Goal: Task Accomplishment & Management: Manage account settings

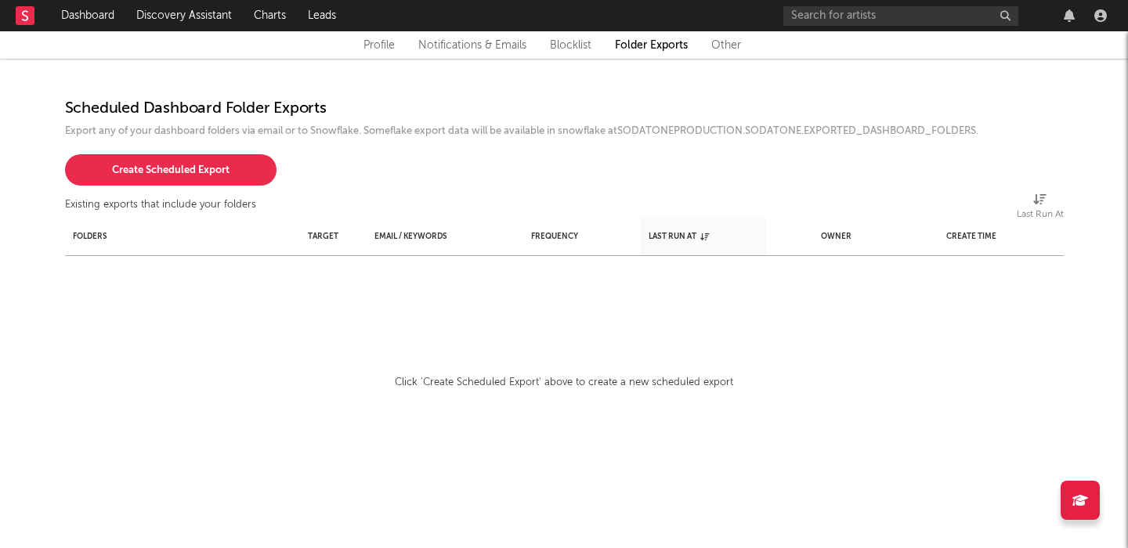
click at [617, 381] on div "Click 'Create Scheduled Export' above to create a new scheduled export" at bounding box center [564, 383] width 998 height 19
click at [211, 177] on button "Create Scheduled Export" at bounding box center [170, 169] width 211 height 31
select select "snowflake"
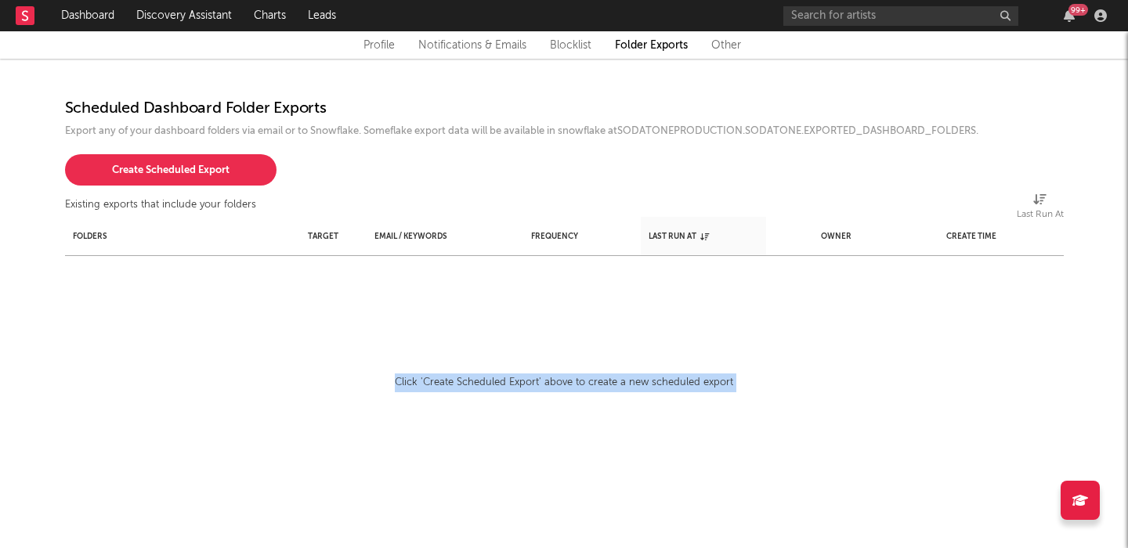
select select "240"
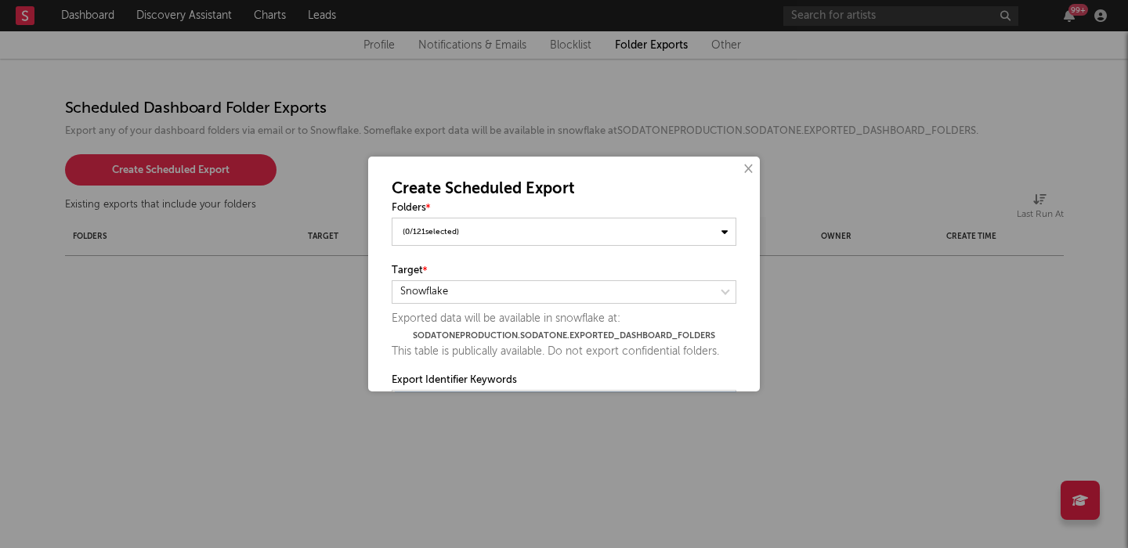
click at [500, 232] on div "( 0 / 121 selected)" at bounding box center [564, 232] width 345 height 28
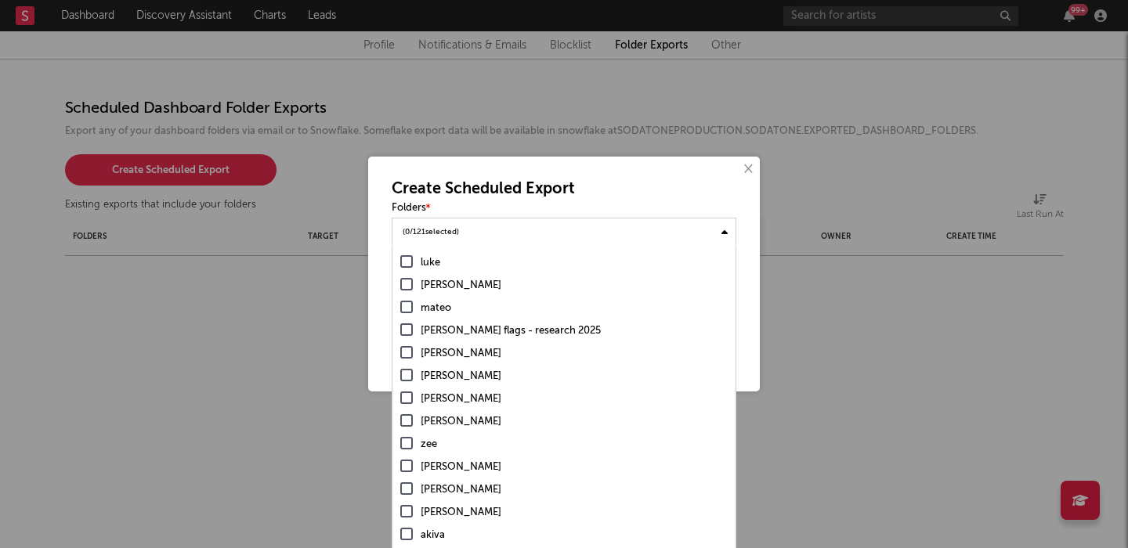
click at [500, 232] on div "( 0 / 121 selected)" at bounding box center [564, 231] width 345 height 27
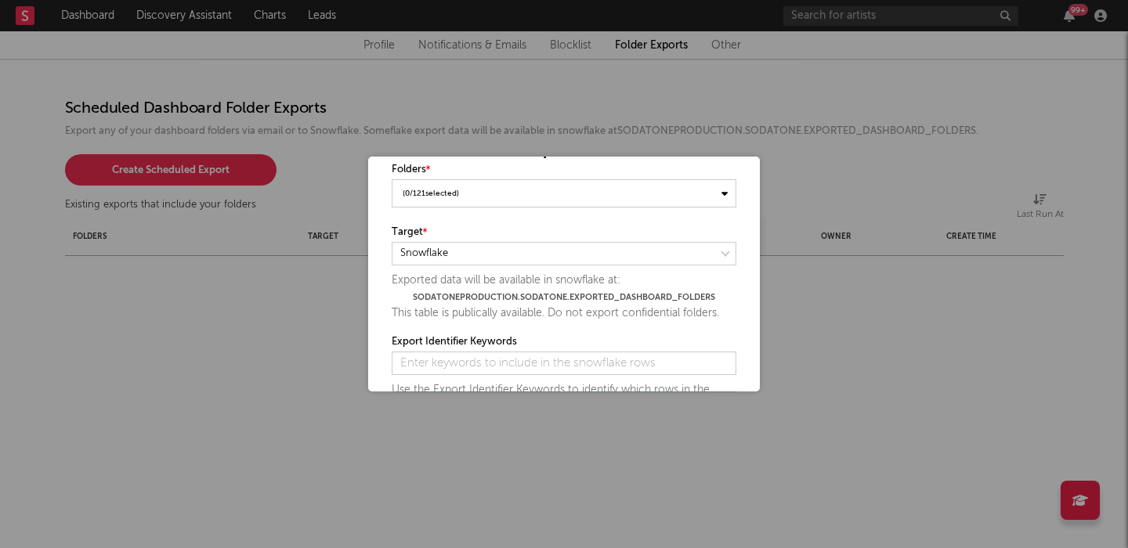
scroll to position [40, 0]
click at [507, 251] on select at bounding box center [564, 251] width 345 height 23
click at [507, 253] on select at bounding box center [564, 251] width 345 height 23
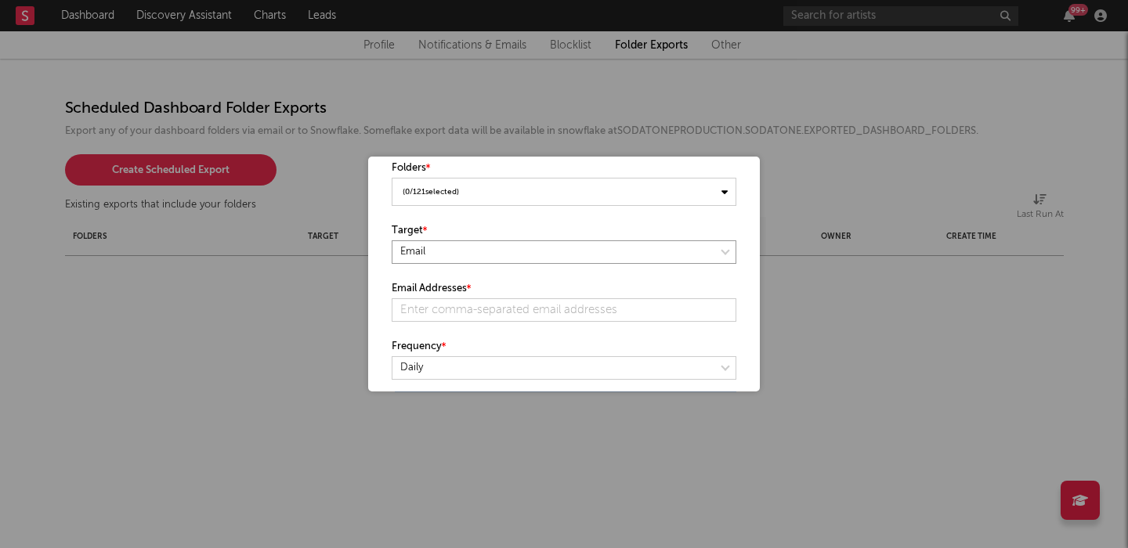
click at [504, 251] on select at bounding box center [564, 251] width 345 height 23
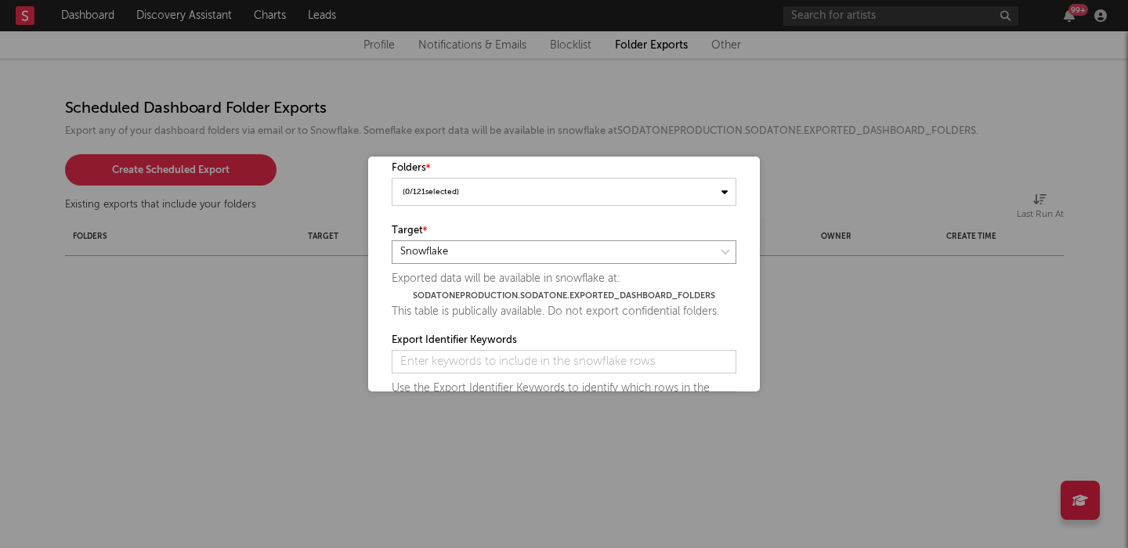
click at [510, 246] on select at bounding box center [564, 251] width 345 height 23
select select "email"
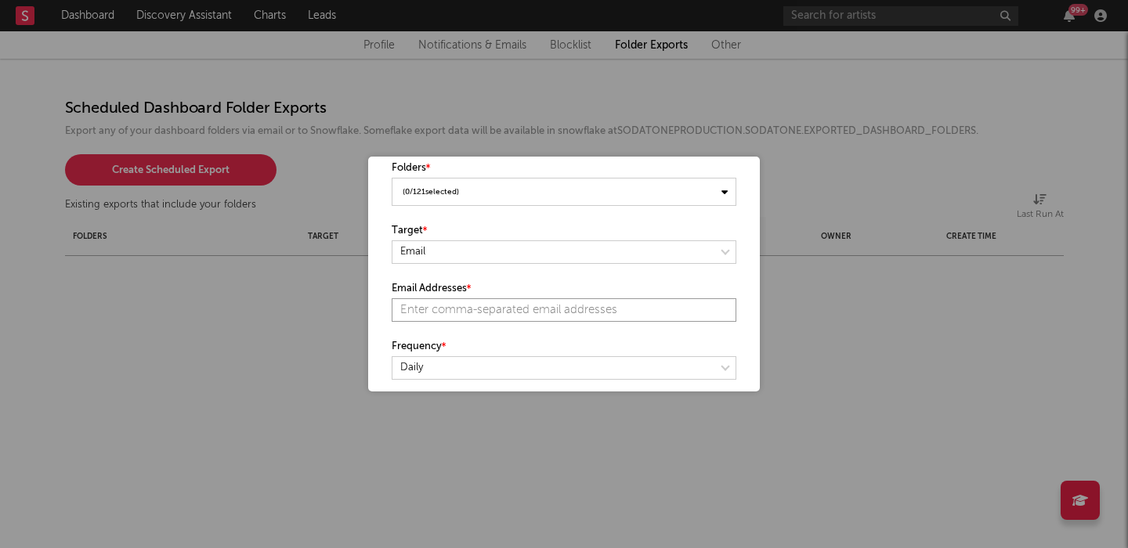
click at [499, 312] on input "text" at bounding box center [564, 309] width 345 height 23
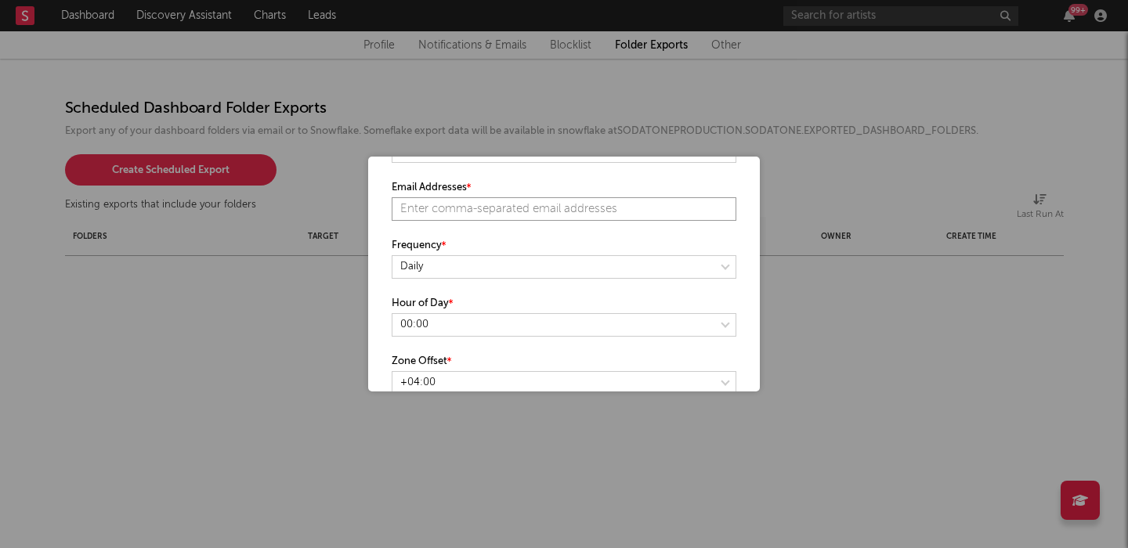
scroll to position [0, 0]
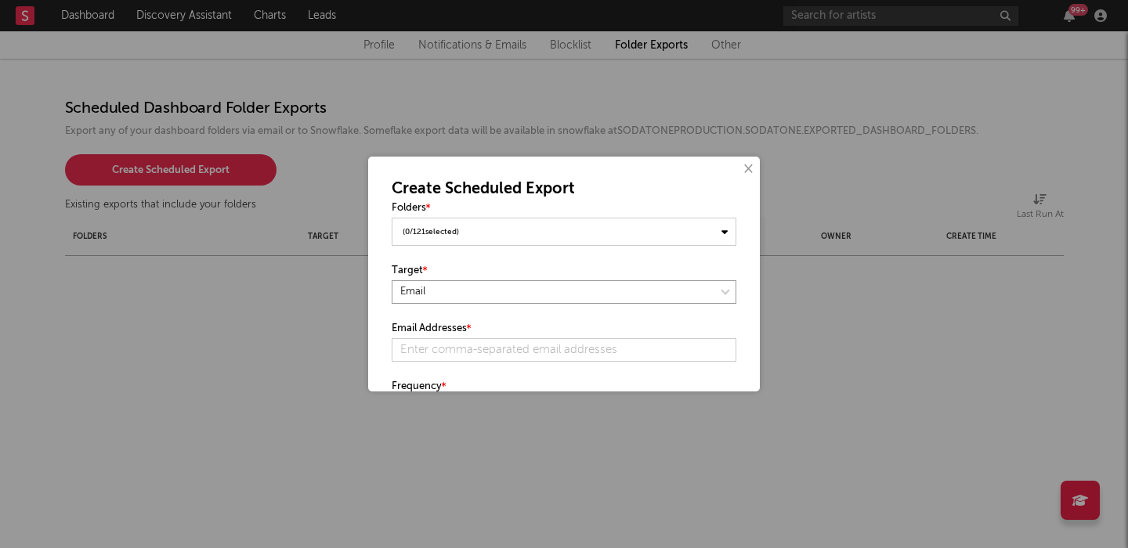
click at [492, 302] on select at bounding box center [564, 291] width 345 height 23
click at [502, 227] on div "( 0 / 121 selected)" at bounding box center [564, 232] width 345 height 28
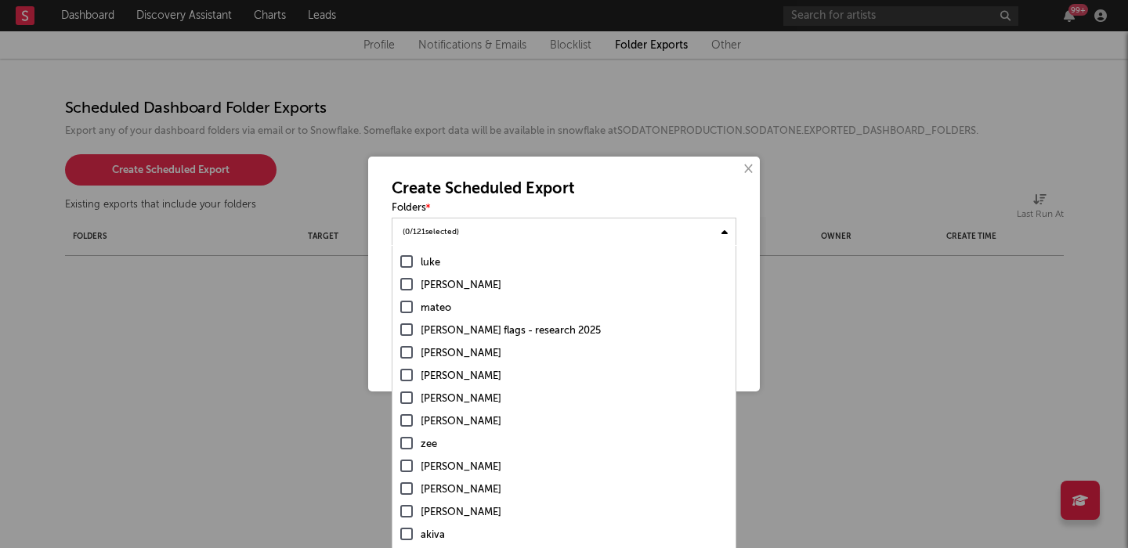
click at [502, 227] on div "( 0 / 121 selected)" at bounding box center [564, 231] width 345 height 27
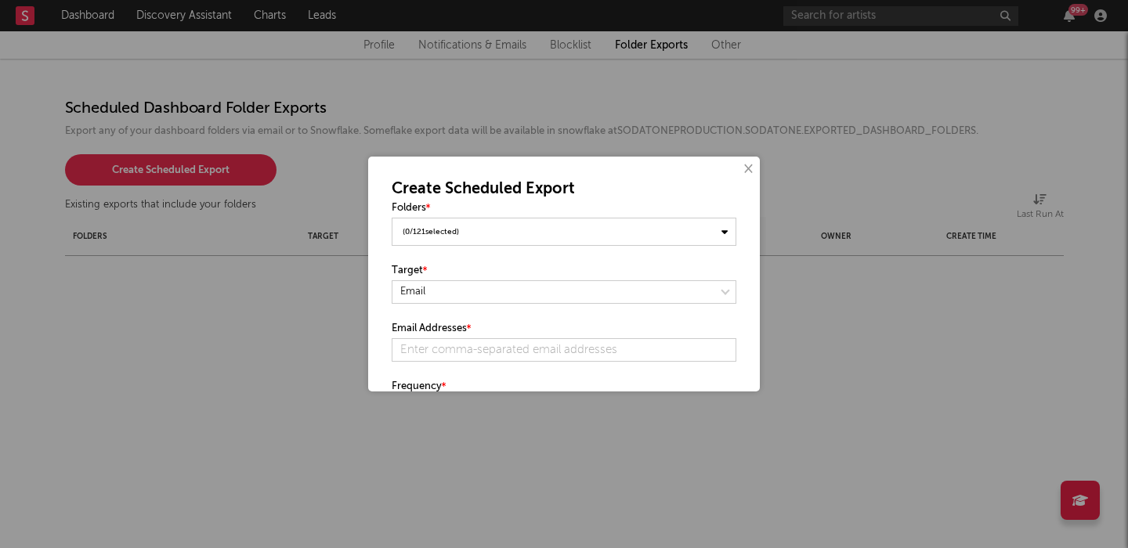
click at [485, 227] on div "( 0 / 121 selected)" at bounding box center [564, 232] width 345 height 28
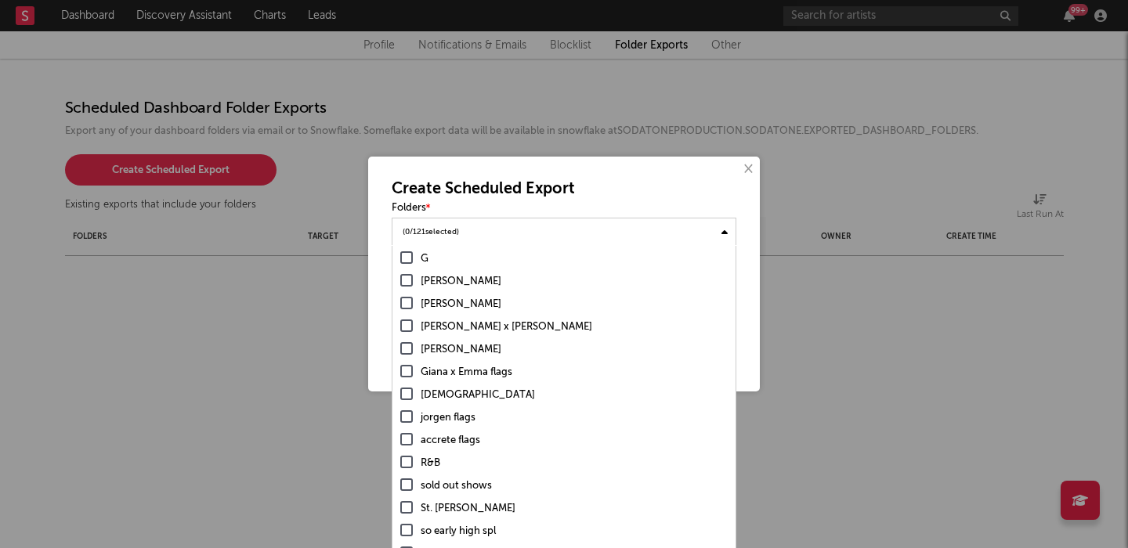
scroll to position [1224, 0]
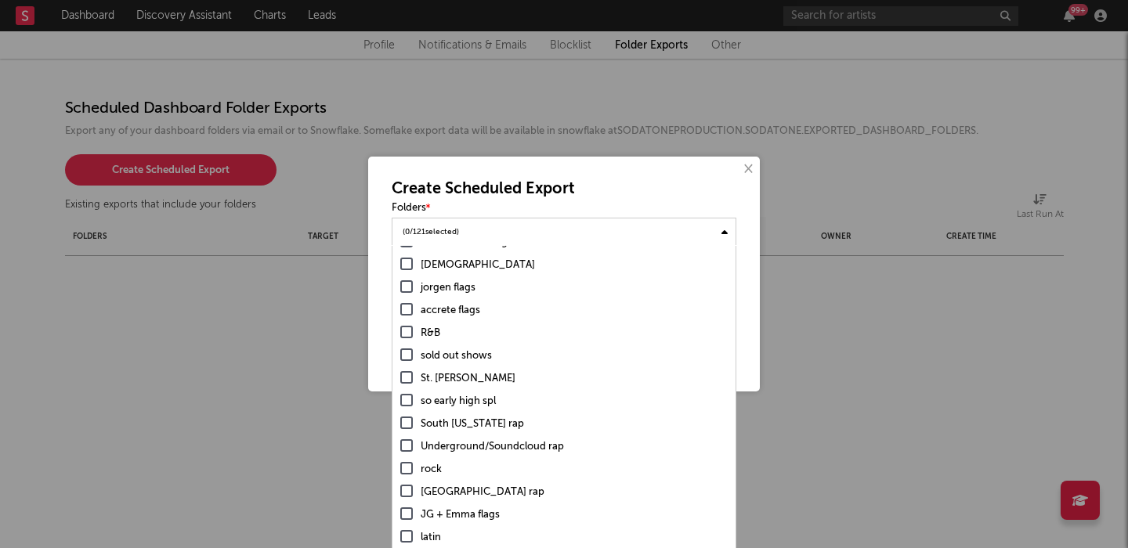
click at [448, 378] on div "St. Louis rap" at bounding box center [574, 379] width 307 height 19
click at [400, 378] on input "St. Louis rap" at bounding box center [400, 379] width 0 height 19
click at [453, 421] on div "South Florida rap" at bounding box center [574, 424] width 307 height 19
click at [400, 421] on input "South Florida rap" at bounding box center [400, 424] width 0 height 19
click at [453, 448] on div "Underground/Soundcloud rap" at bounding box center [574, 447] width 307 height 19
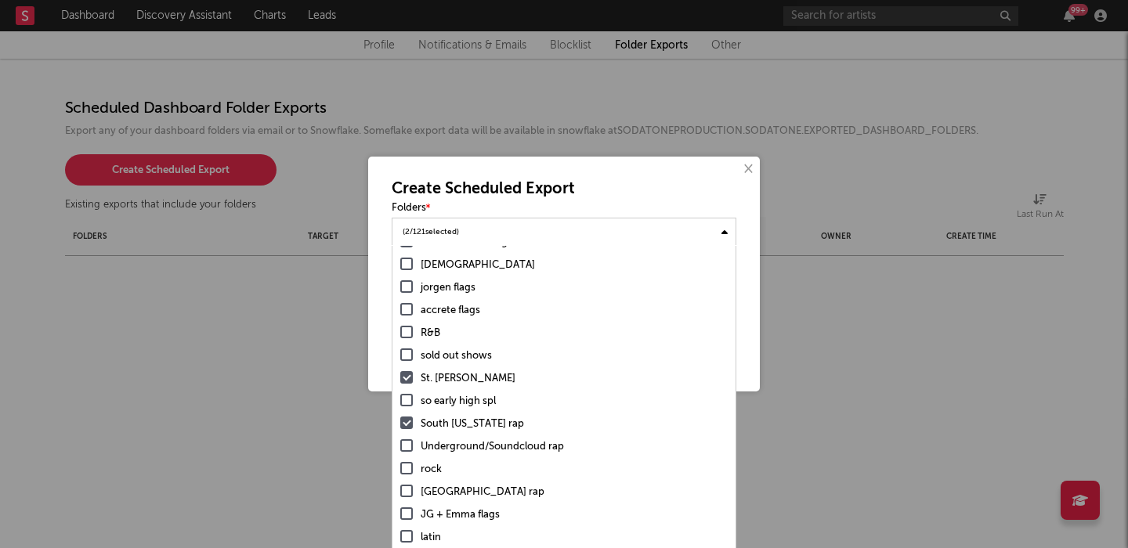
click at [400, 448] on input "Underground/Soundcloud rap" at bounding box center [400, 447] width 0 height 19
click at [455, 486] on div "South Africa rap" at bounding box center [574, 492] width 307 height 19
click at [400, 486] on input "South Africa rap" at bounding box center [400, 492] width 0 height 19
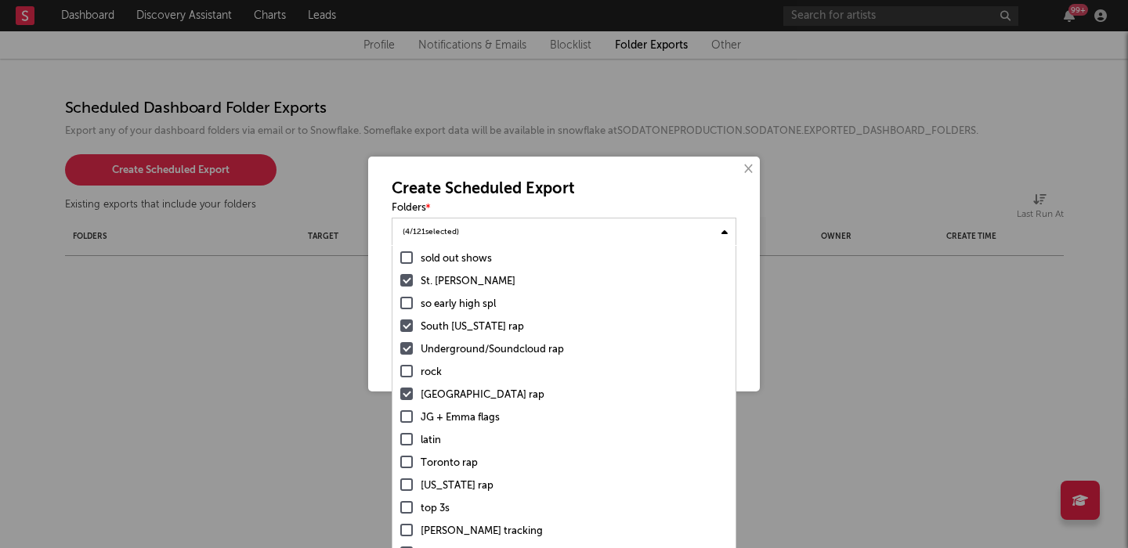
scroll to position [1360, 0]
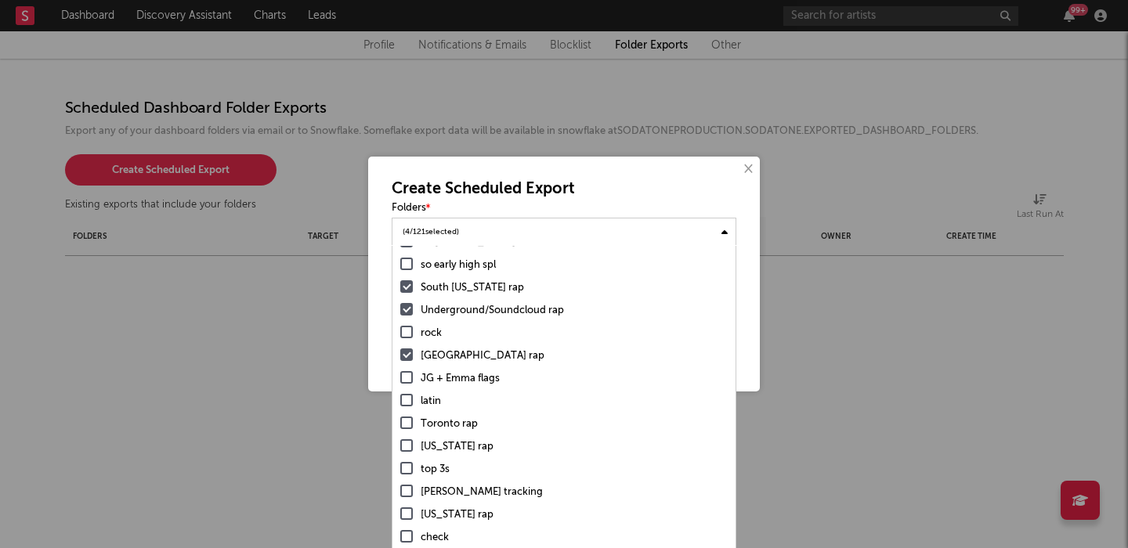
click at [449, 425] on div "Toronto rap" at bounding box center [574, 424] width 307 height 19
click at [400, 425] on input "Toronto rap" at bounding box center [400, 424] width 0 height 19
click at [449, 442] on div "Louisiana rap" at bounding box center [574, 447] width 307 height 19
click at [400, 442] on input "Louisiana rap" at bounding box center [400, 447] width 0 height 19
click at [451, 513] on div "Alabama rap" at bounding box center [574, 515] width 307 height 19
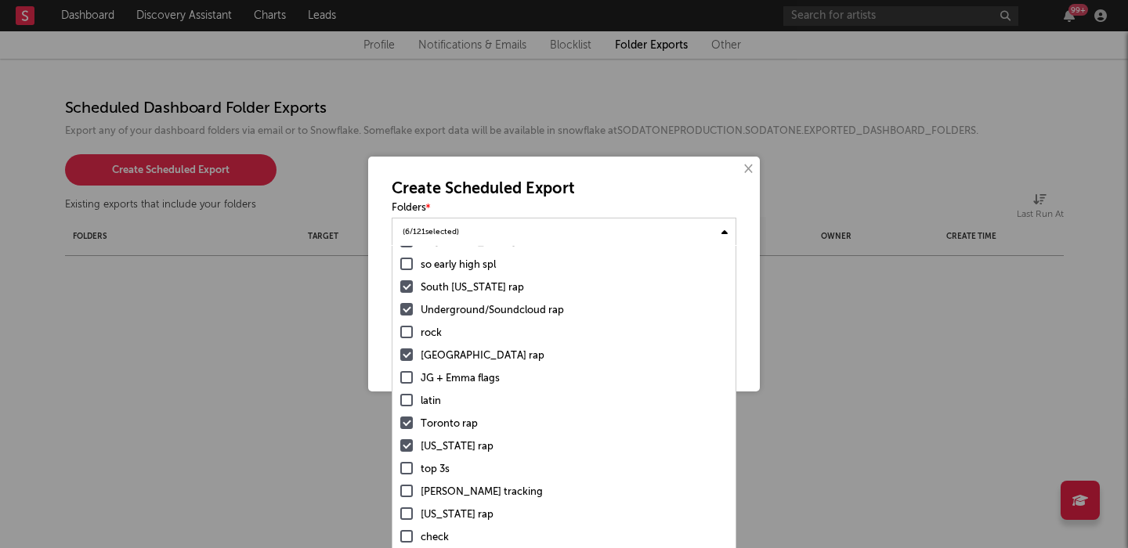
click at [400, 513] on input "Alabama rap" at bounding box center [400, 515] width 0 height 19
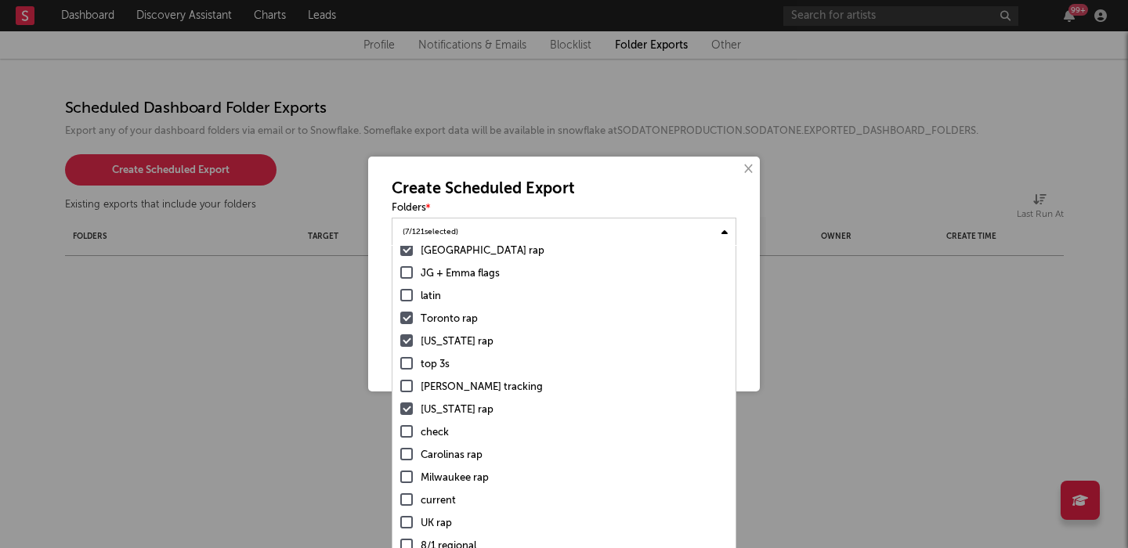
scroll to position [1472, 0]
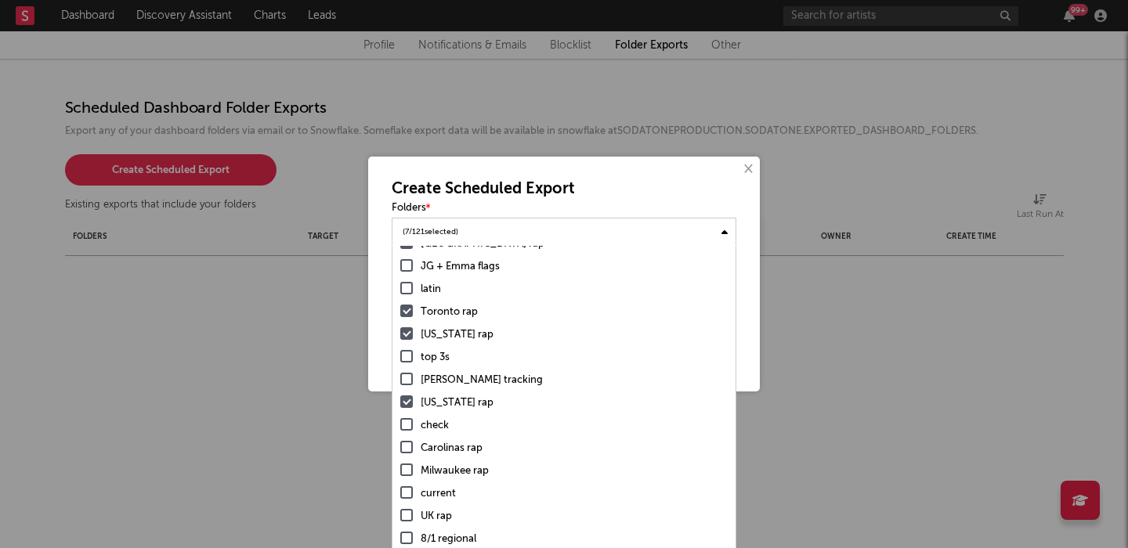
click at [448, 442] on div "Carolinas rap" at bounding box center [574, 448] width 307 height 19
click at [400, 442] on input "Carolinas rap" at bounding box center [400, 448] width 0 height 19
click at [448, 463] on div "Milwaukee rap" at bounding box center [574, 471] width 307 height 19
click at [400, 463] on input "Milwaukee rap" at bounding box center [400, 471] width 0 height 19
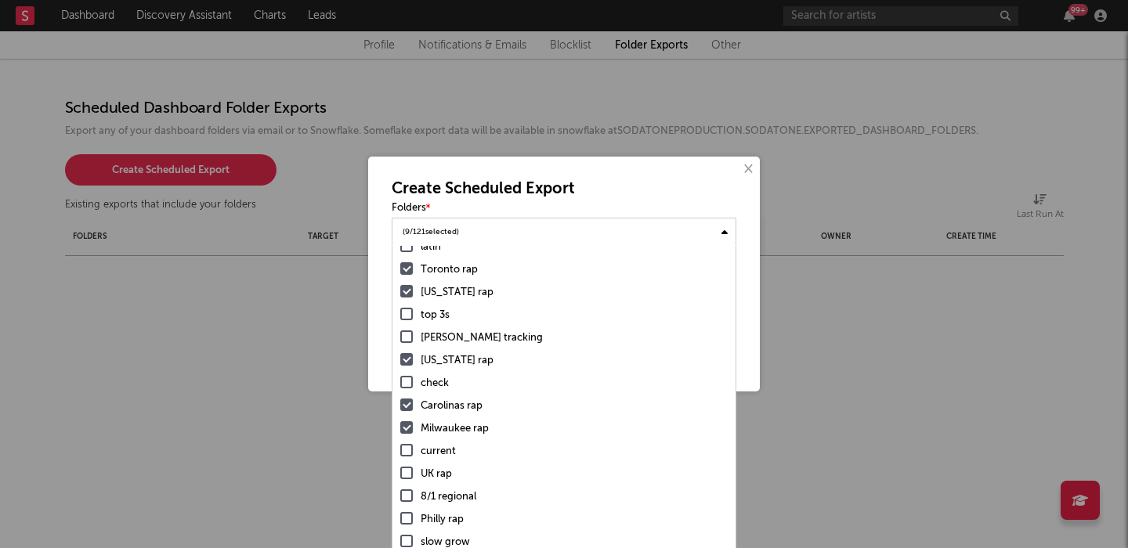
scroll to position [1521, 0]
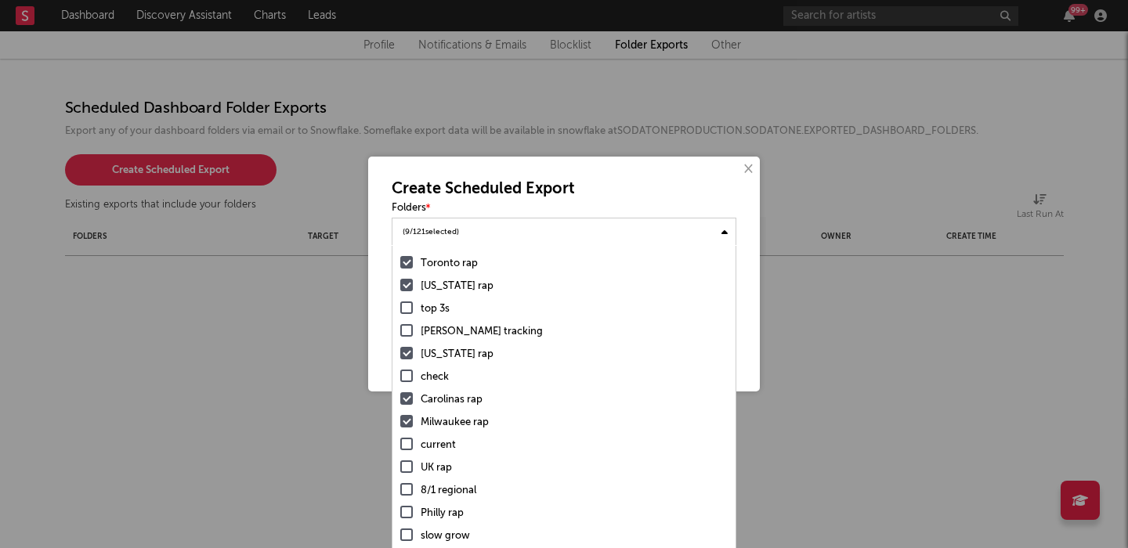
click at [428, 468] on div "UK rap" at bounding box center [574, 468] width 307 height 19
click at [400, 468] on input "UK rap" at bounding box center [400, 468] width 0 height 19
click at [439, 513] on div "Philly rap" at bounding box center [574, 513] width 307 height 19
click at [400, 513] on input "Philly rap" at bounding box center [400, 513] width 0 height 19
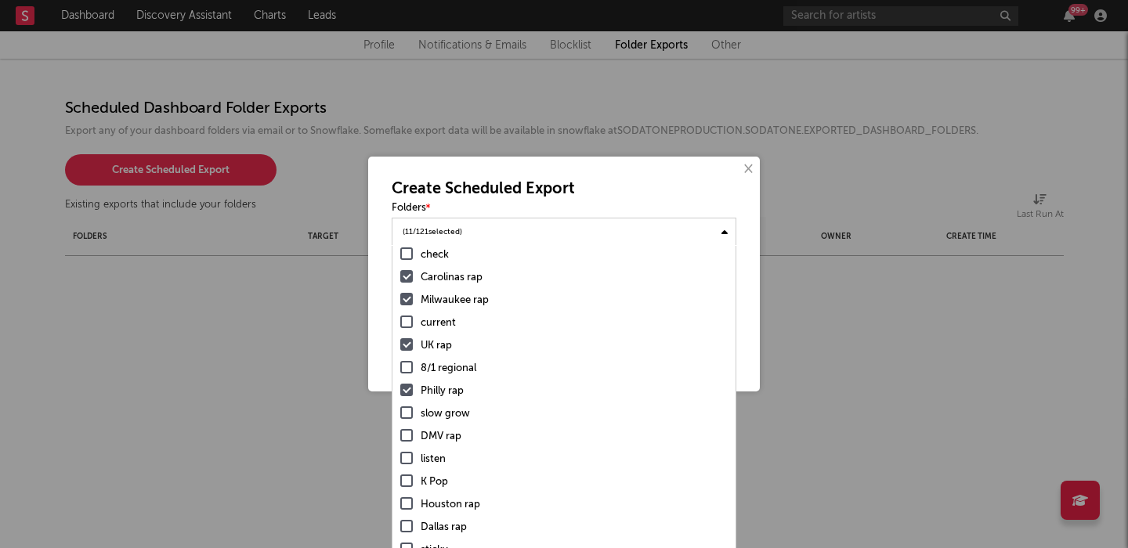
click at [436, 433] on div "DMV rap" at bounding box center [574, 437] width 307 height 19
click at [400, 433] on input "DMV rap" at bounding box center [400, 437] width 0 height 19
click at [438, 505] on div "Houston rap" at bounding box center [574, 505] width 307 height 19
click at [400, 505] on input "Houston rap" at bounding box center [400, 505] width 0 height 19
click at [439, 528] on div "Dallas rap" at bounding box center [574, 527] width 307 height 19
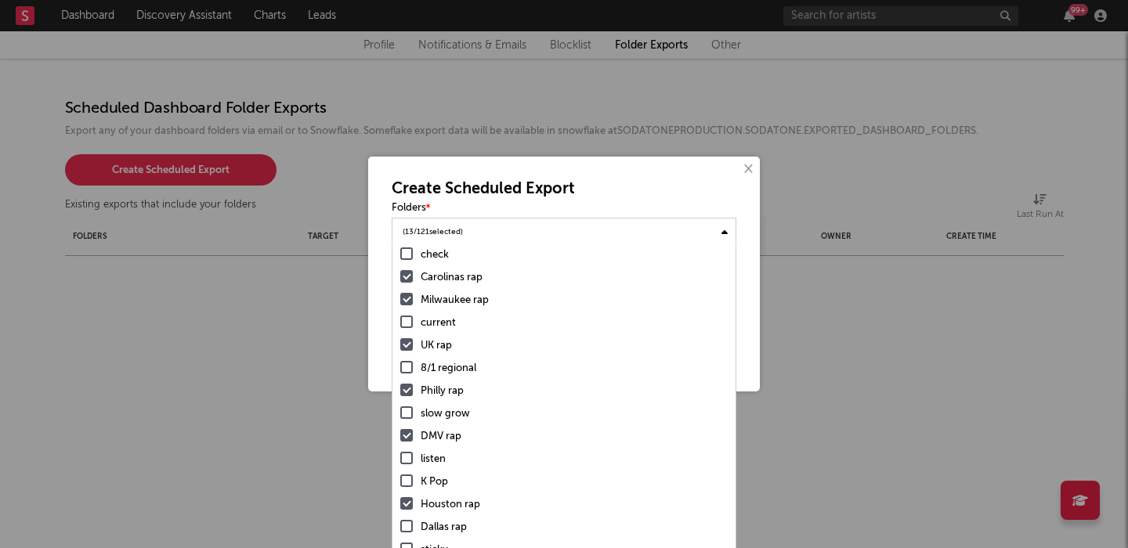
click at [400, 528] on input "Dallas rap" at bounding box center [400, 527] width 0 height 19
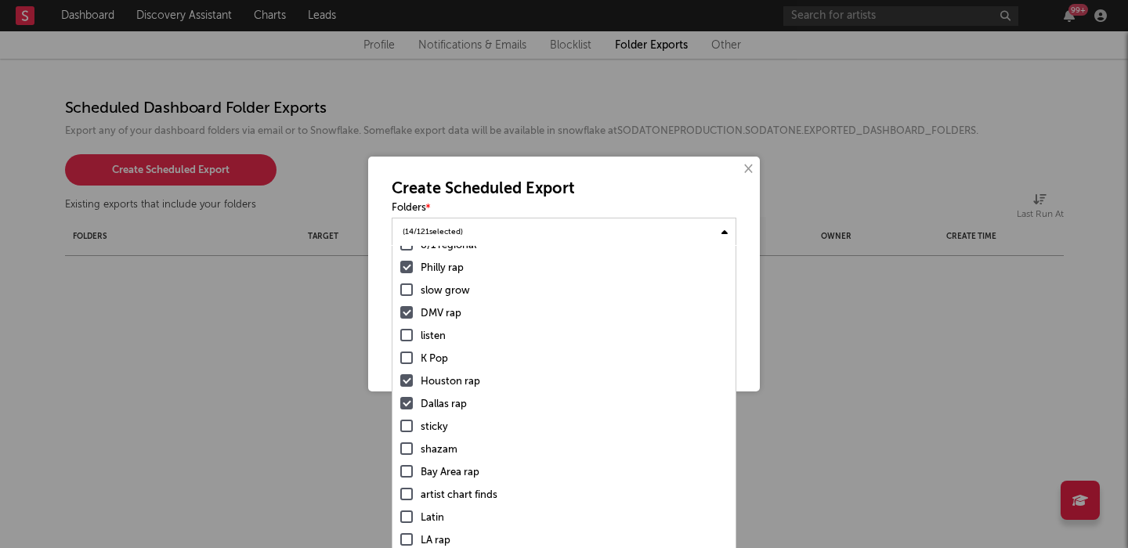
scroll to position [1784, 0]
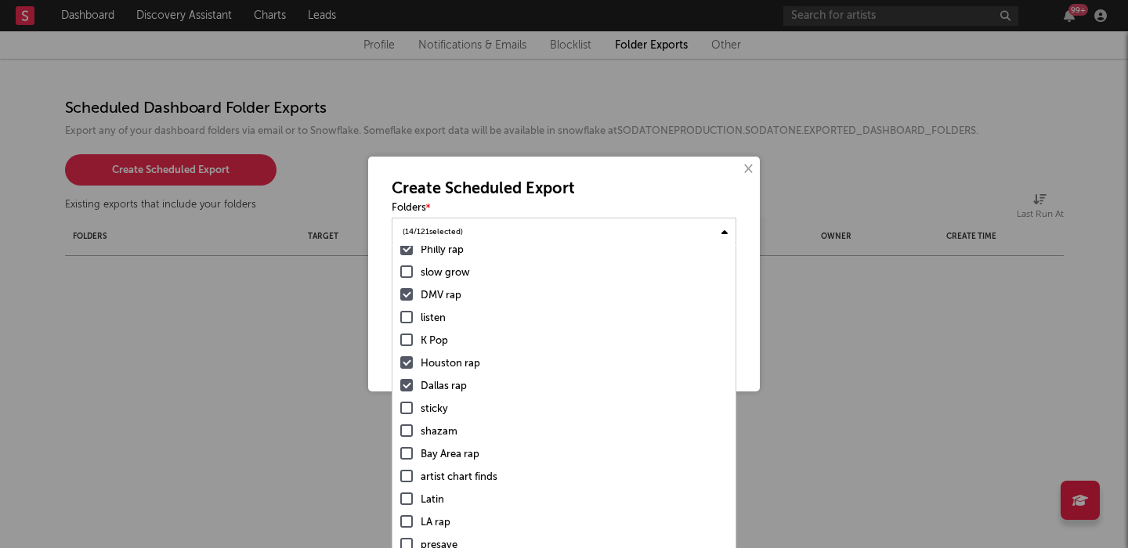
click at [437, 454] on div "Bay Area rap" at bounding box center [574, 455] width 307 height 19
click at [400, 454] on input "Bay Area rap" at bounding box center [400, 455] width 0 height 19
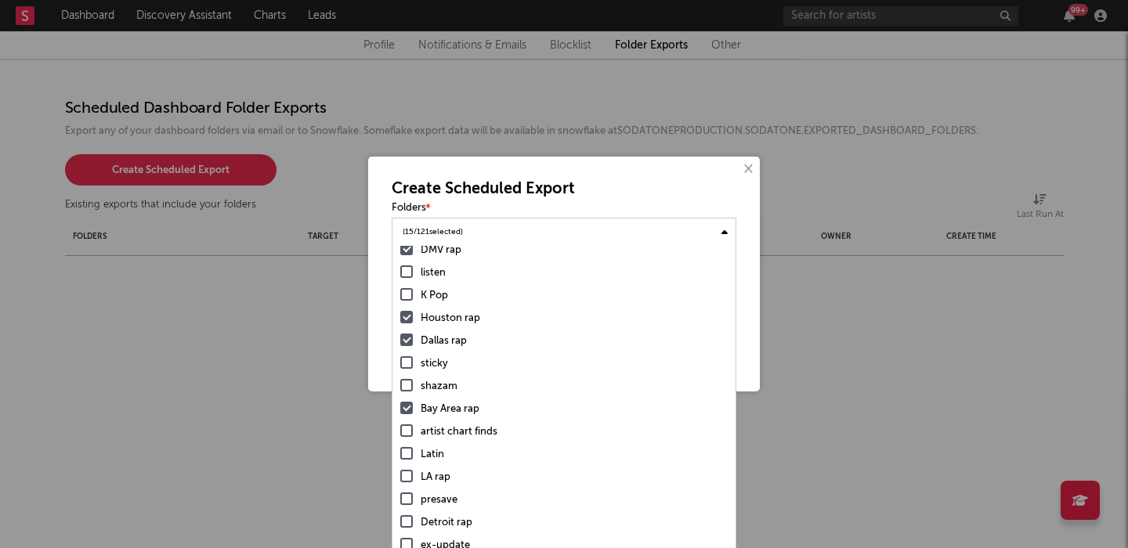
click at [435, 475] on div "LA rap" at bounding box center [574, 477] width 307 height 19
click at [400, 475] on input "LA rap" at bounding box center [400, 477] width 0 height 19
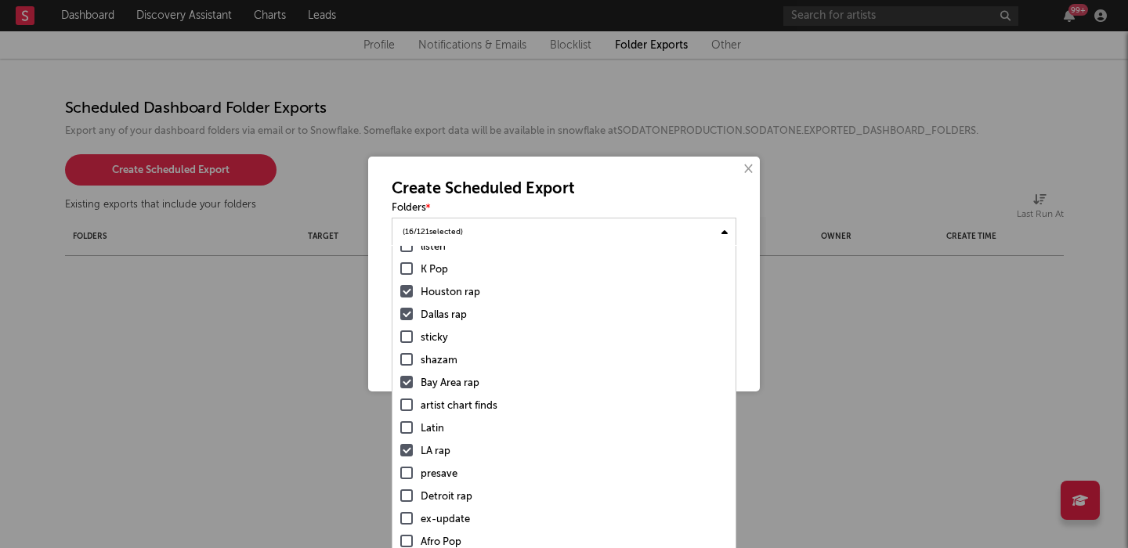
click at [436, 497] on div "Detroit rap" at bounding box center [574, 497] width 307 height 19
click at [400, 497] on input "Detroit rap" at bounding box center [400, 497] width 0 height 19
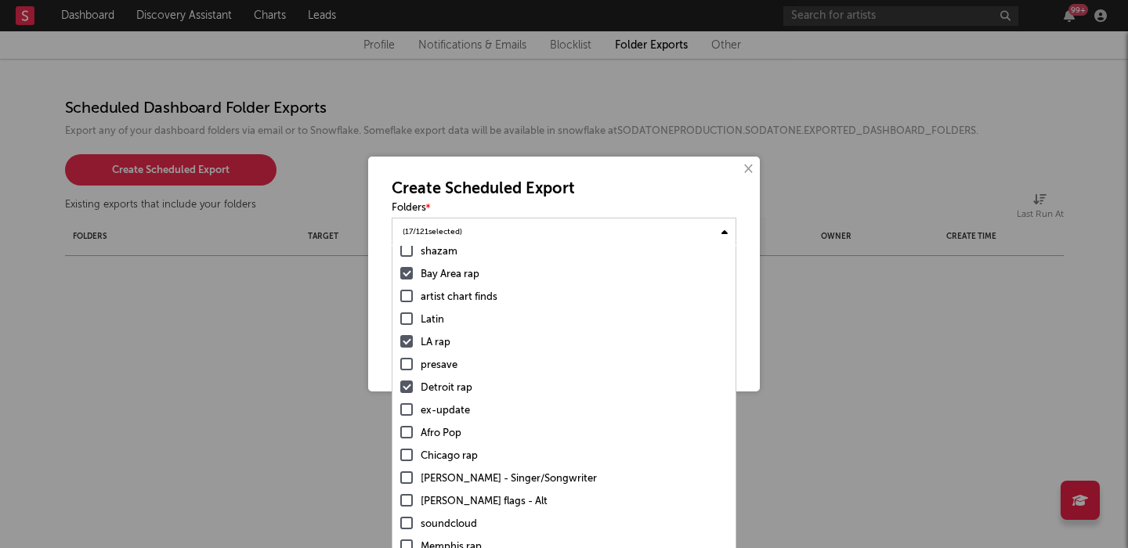
scroll to position [1966, 0]
click at [439, 455] on div "Chicago rap" at bounding box center [574, 454] width 307 height 19
click at [400, 455] on input "Chicago rap" at bounding box center [400, 454] width 0 height 19
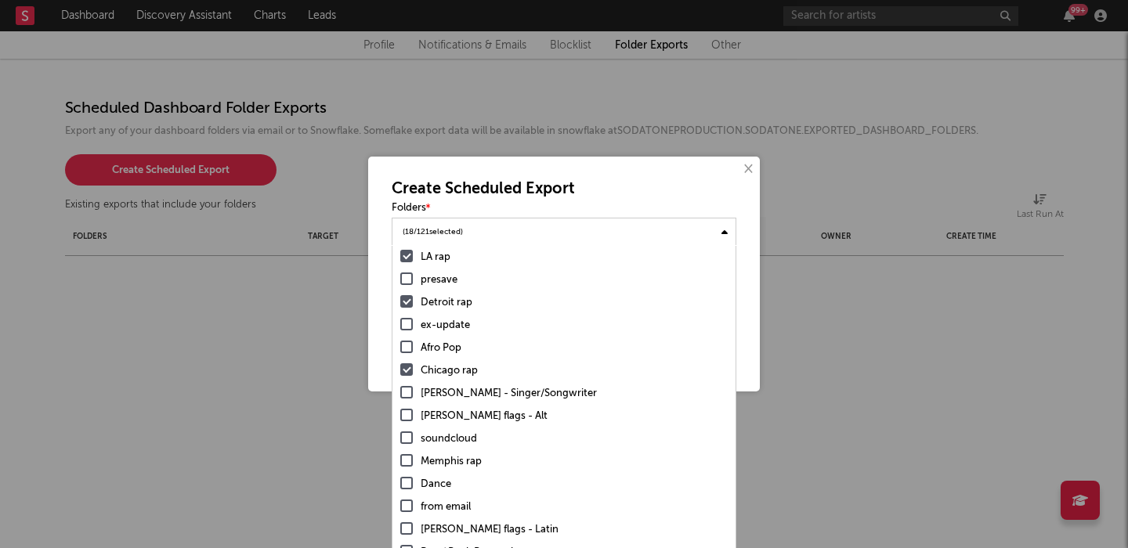
click at [441, 463] on div "Memphis rap" at bounding box center [574, 462] width 307 height 19
click at [400, 463] on input "Memphis rap" at bounding box center [400, 462] width 0 height 19
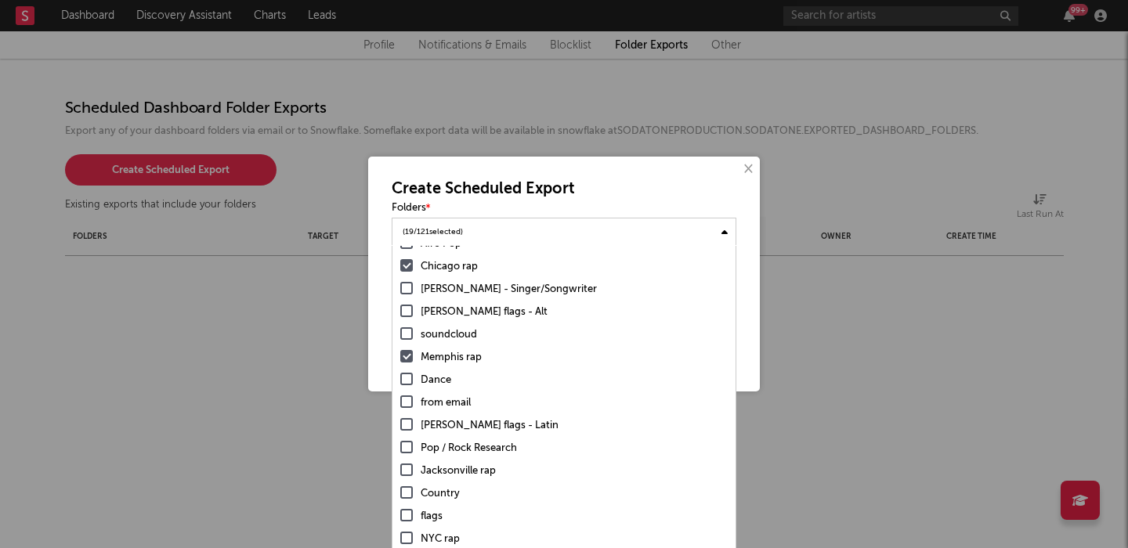
click at [442, 468] on div "Jacksonville rap" at bounding box center [574, 471] width 307 height 19
click at [400, 468] on input "Jacksonville rap" at bounding box center [400, 471] width 0 height 19
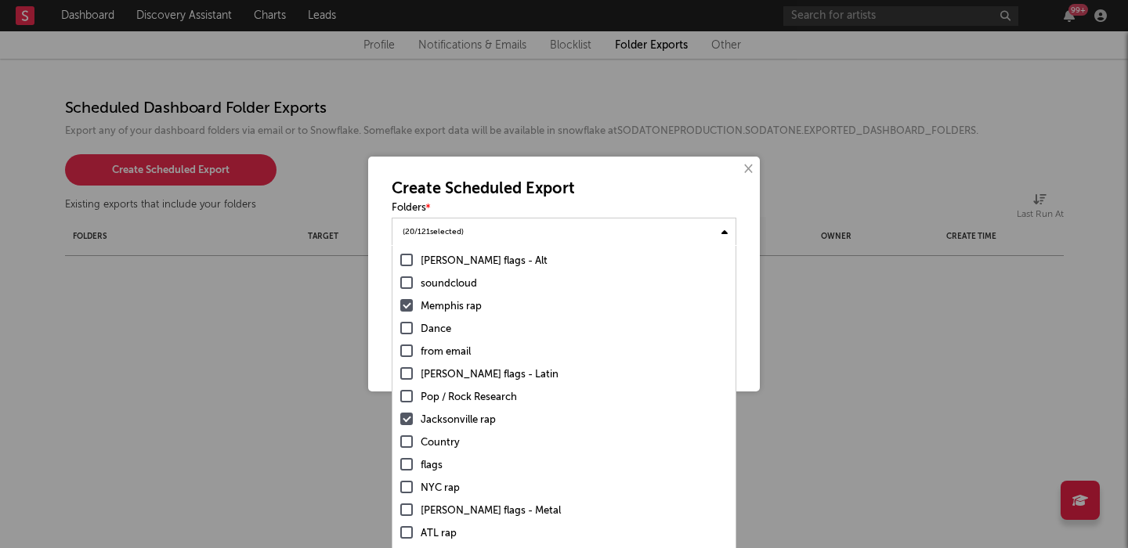
click at [438, 481] on div "NYC rap" at bounding box center [574, 488] width 307 height 19
click at [400, 481] on input "NYC rap" at bounding box center [400, 488] width 0 height 19
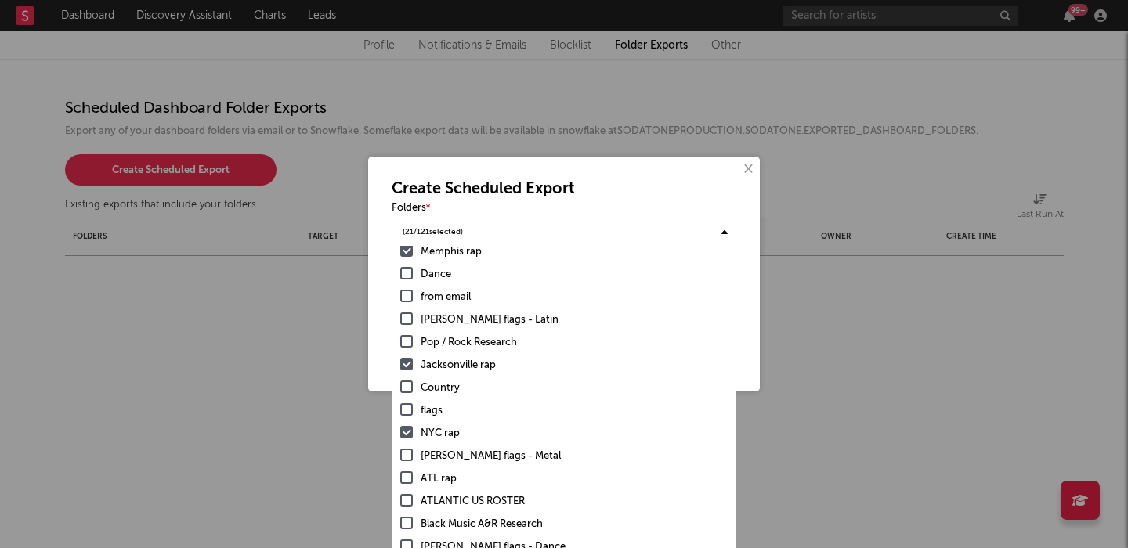
click at [436, 483] on div "ATL rap" at bounding box center [574, 479] width 307 height 19
click at [400, 483] on input "ATL rap" at bounding box center [400, 479] width 0 height 19
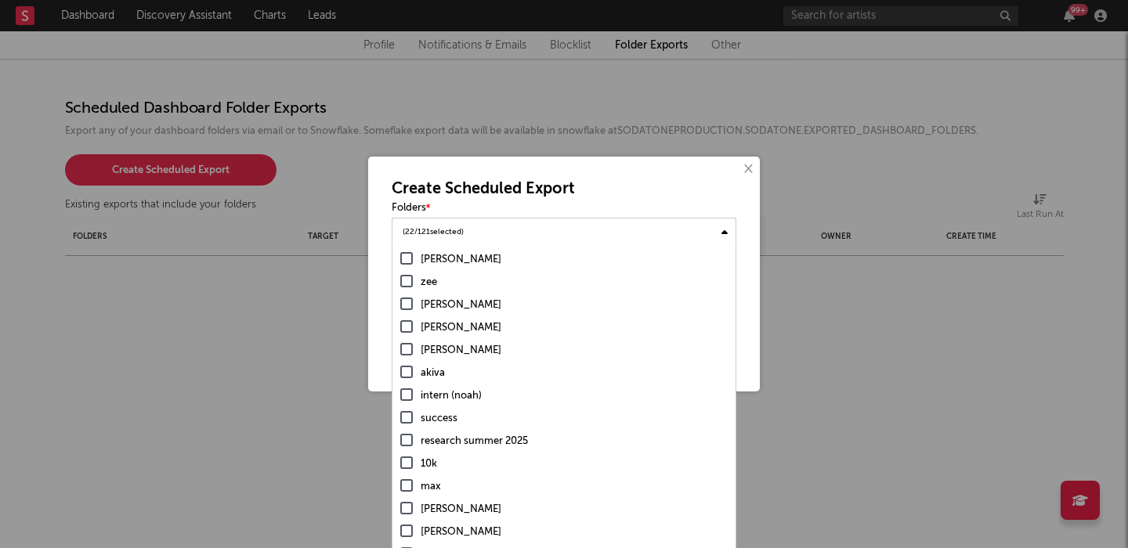
scroll to position [0, 0]
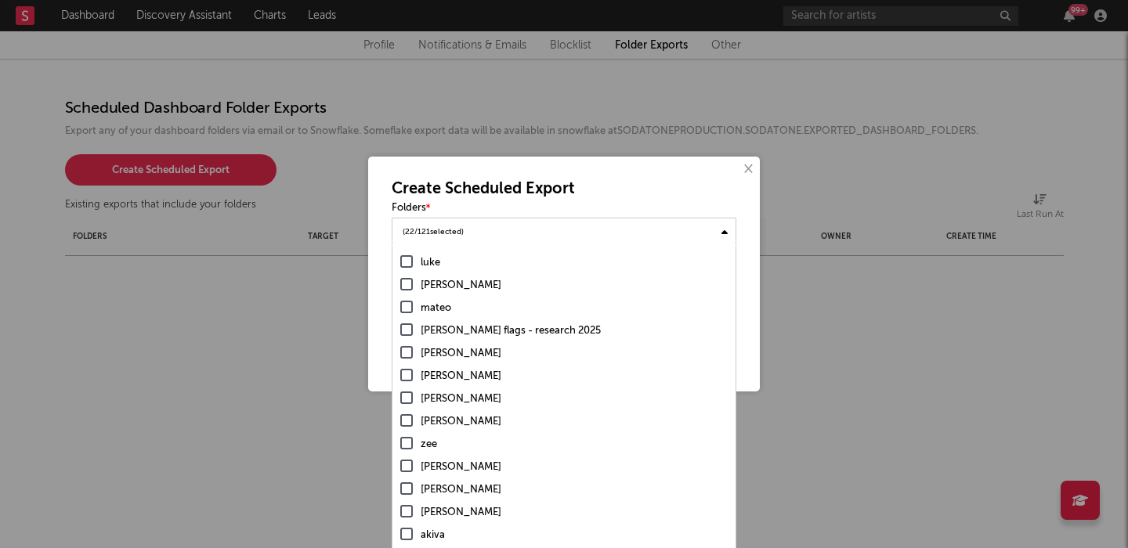
click at [571, 228] on div "( 22 / 121 selected)" at bounding box center [564, 231] width 345 height 27
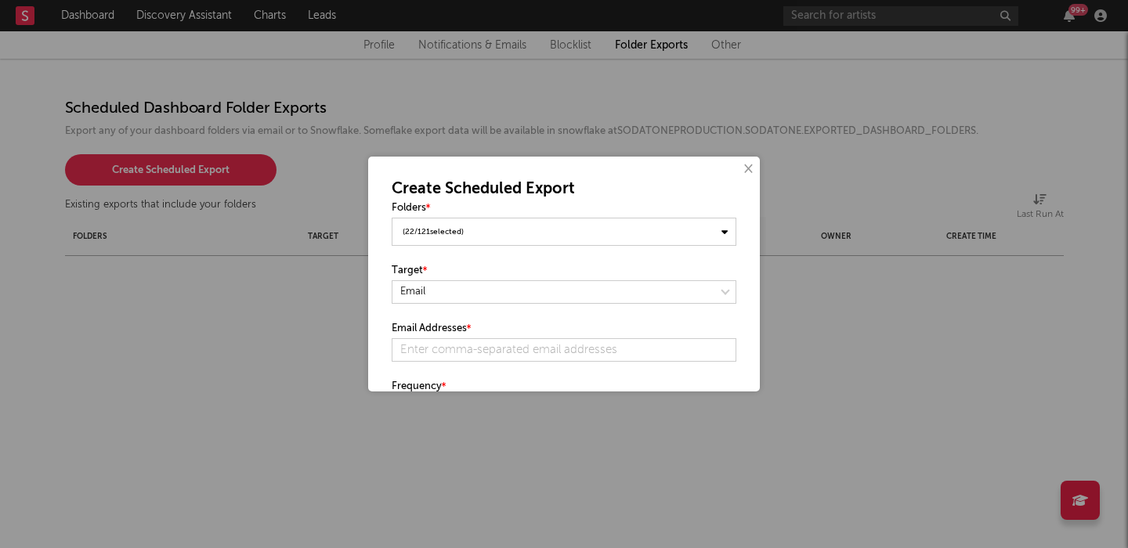
scroll to position [81, 0]
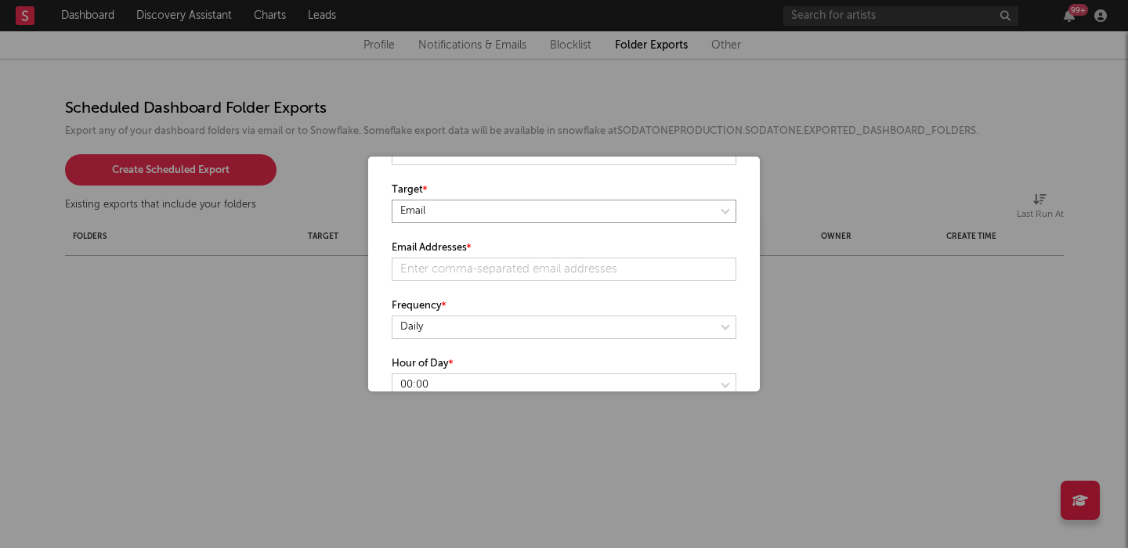
click at [504, 213] on select at bounding box center [564, 211] width 345 height 23
click at [515, 270] on input "text" at bounding box center [564, 269] width 345 height 23
type input "emma.reinhardt@atlanticrecords.com"
click at [489, 318] on select at bounding box center [564, 327] width 345 height 23
select select "monthly"
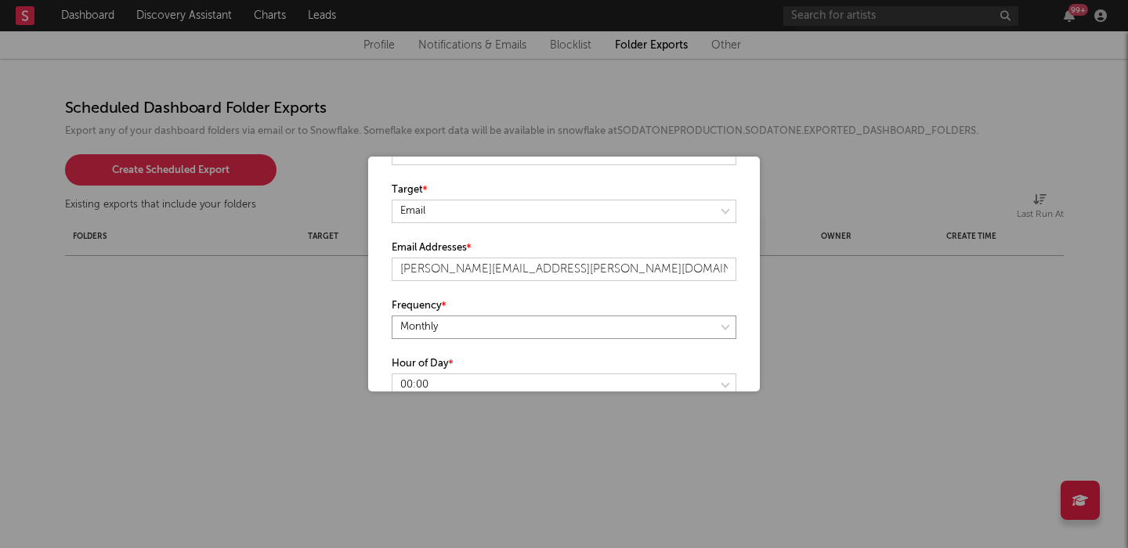
select select "2"
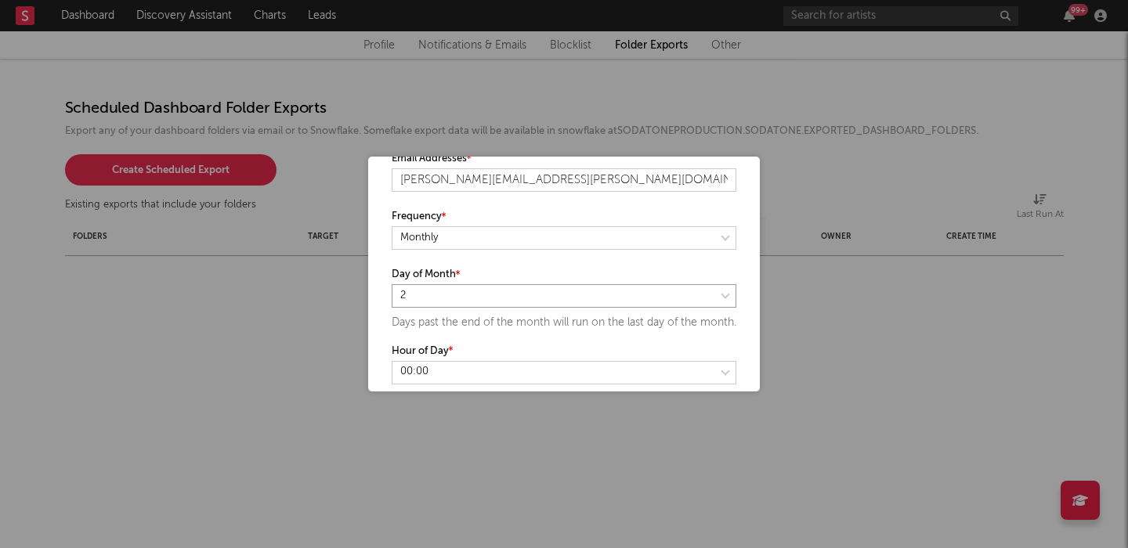
click at [466, 296] on select at bounding box center [564, 295] width 345 height 23
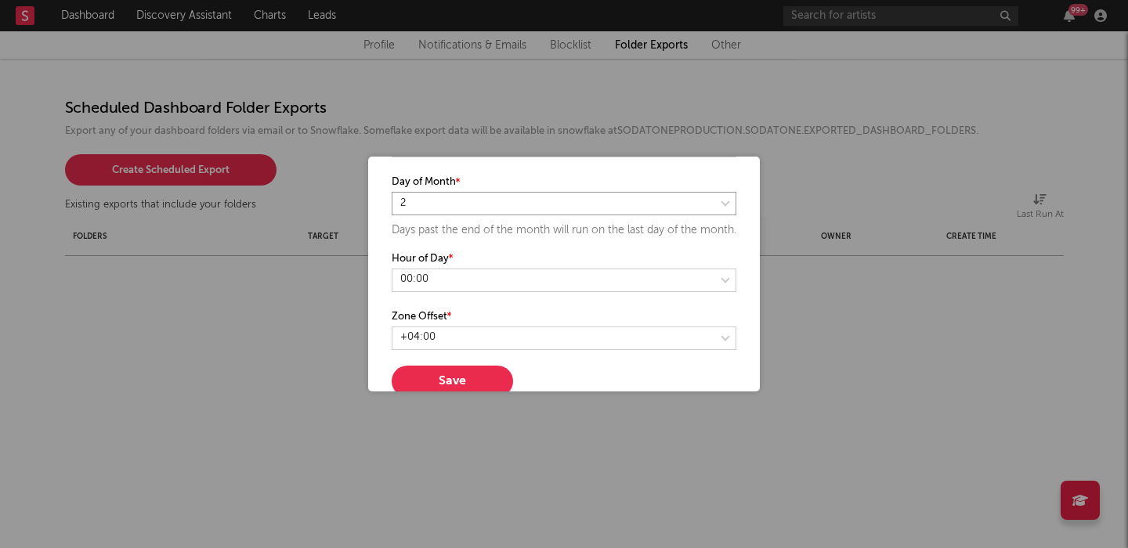
scroll to position [265, 0]
click at [468, 289] on select at bounding box center [564, 276] width 345 height 23
select select "15"
click at [480, 347] on select at bounding box center [564, 334] width 345 height 23
click at [430, 323] on label "Zone Offset" at bounding box center [564, 314] width 345 height 19
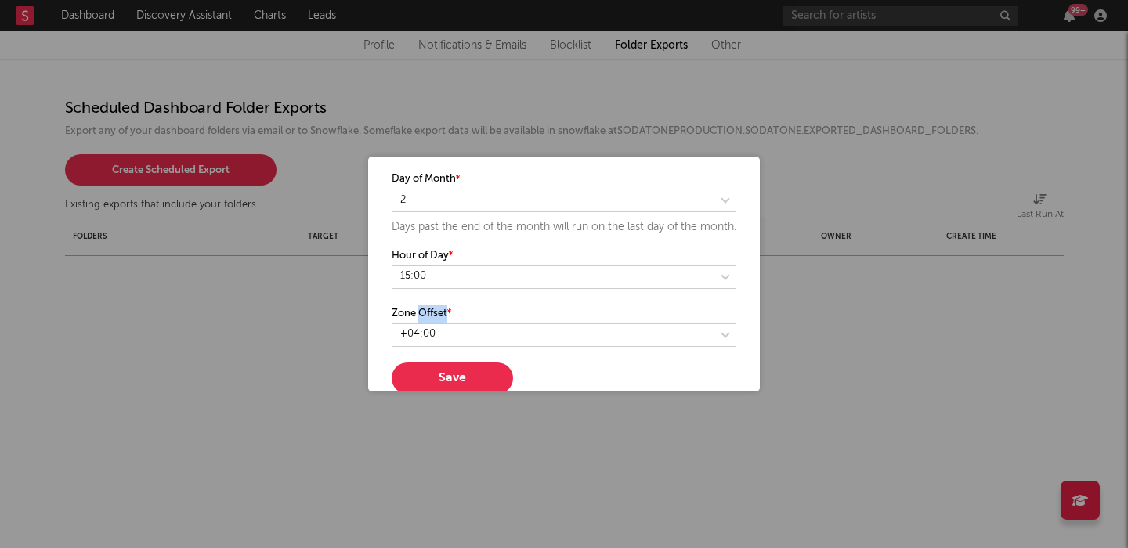
click at [430, 323] on label "Zone Offset" at bounding box center [564, 314] width 345 height 19
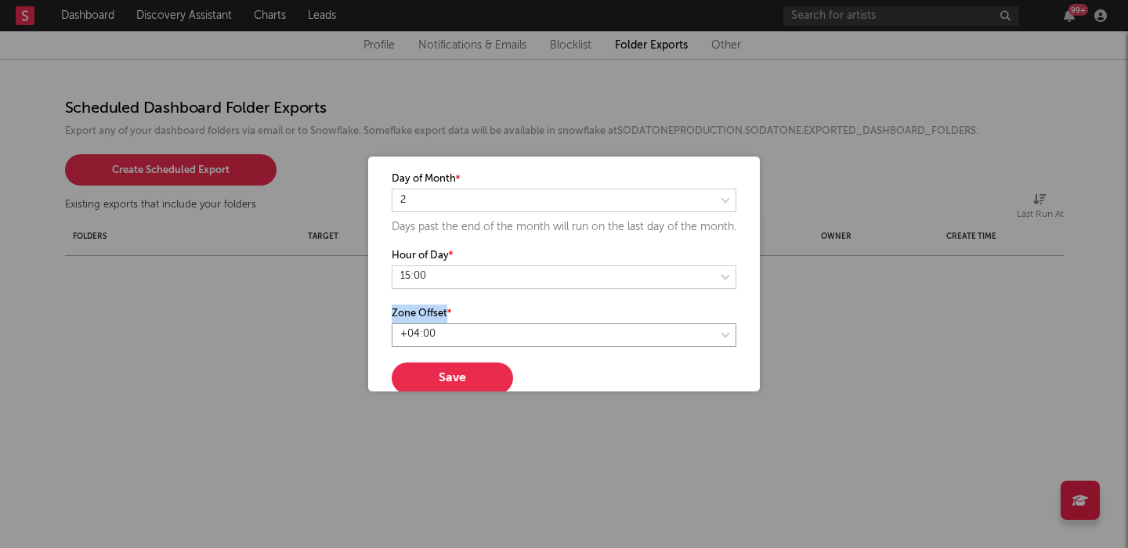
click at [475, 342] on select at bounding box center [564, 334] width 345 height 23
select select "300"
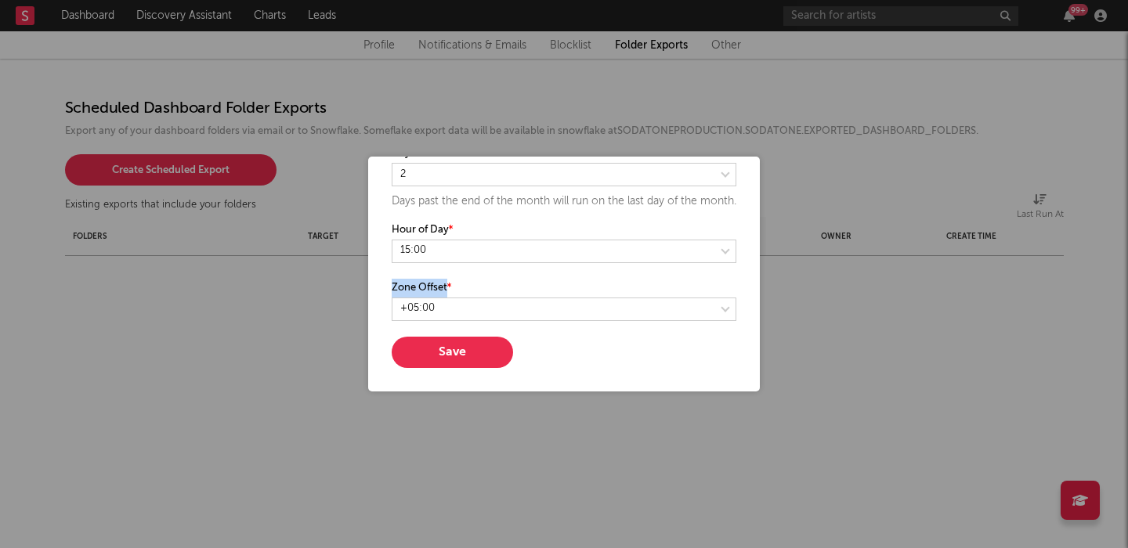
click at [447, 356] on button "Save" at bounding box center [452, 352] width 121 height 31
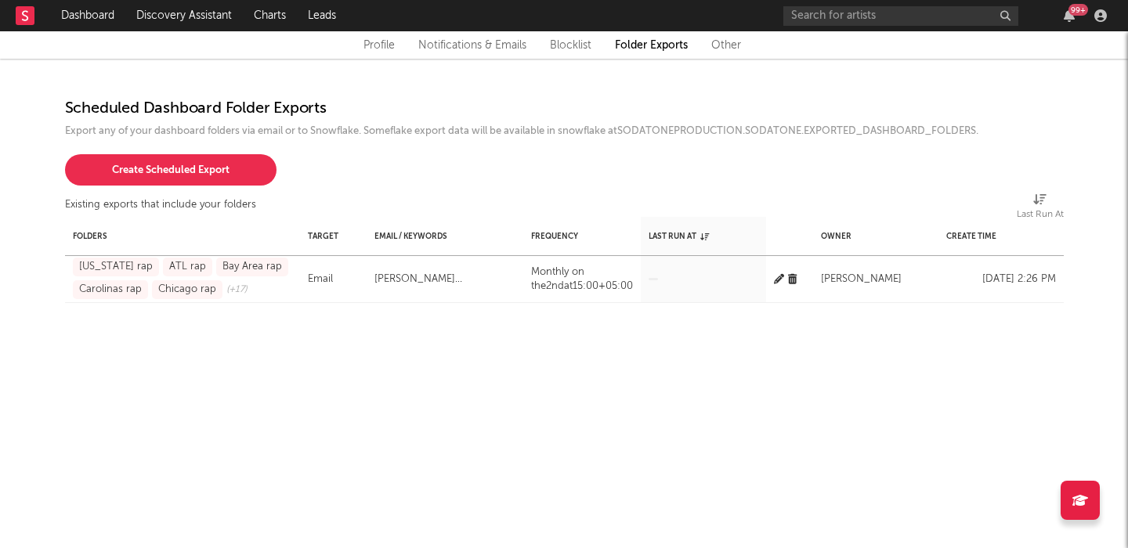
scroll to position [0, 0]
click at [780, 278] on icon "button" at bounding box center [779, 279] width 10 height 10
select select "monthly"
select select "2"
select select "15"
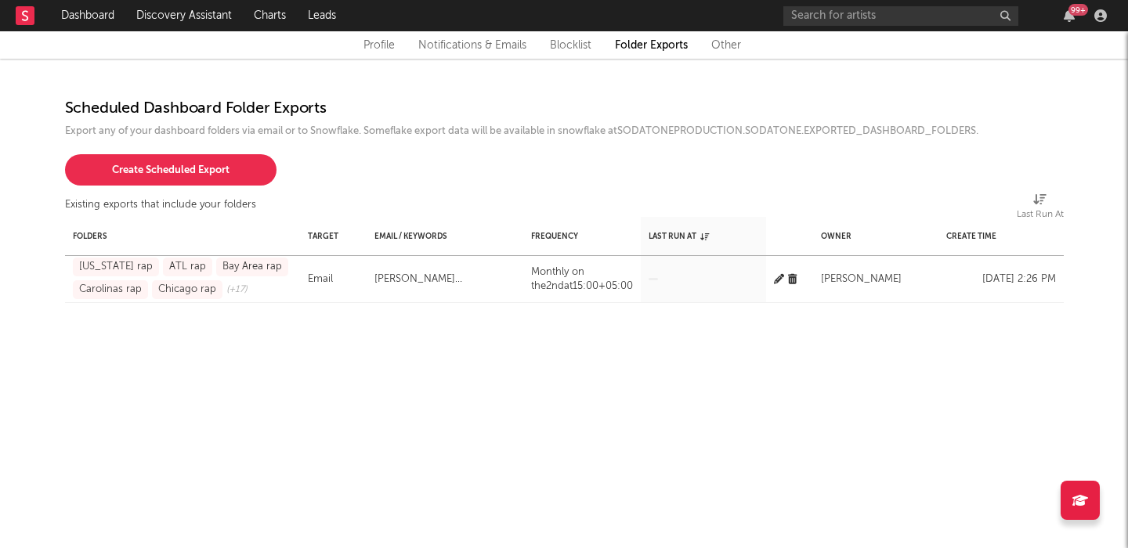
select select "300"
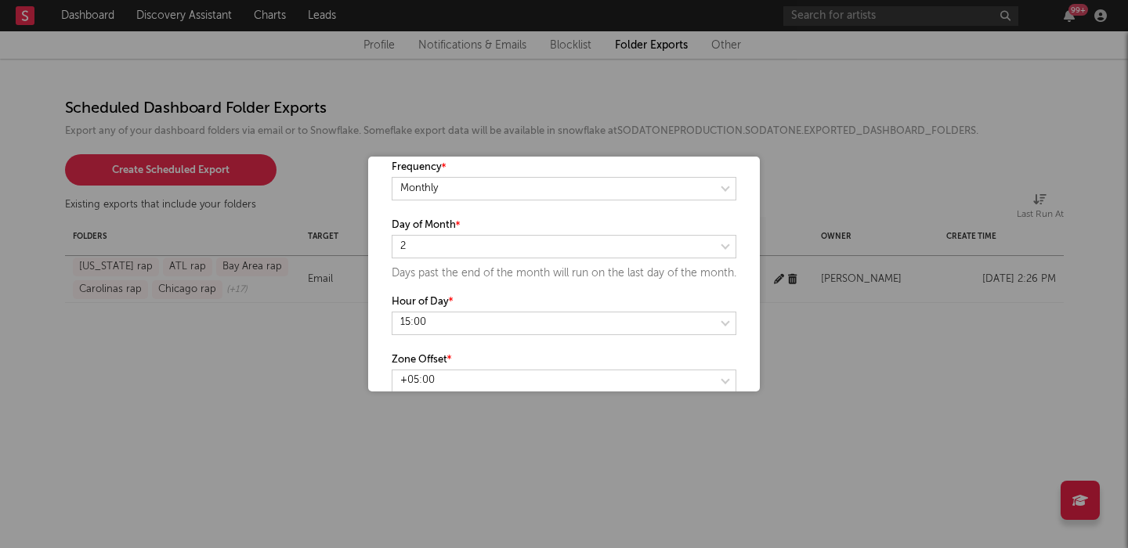
scroll to position [309, 0]
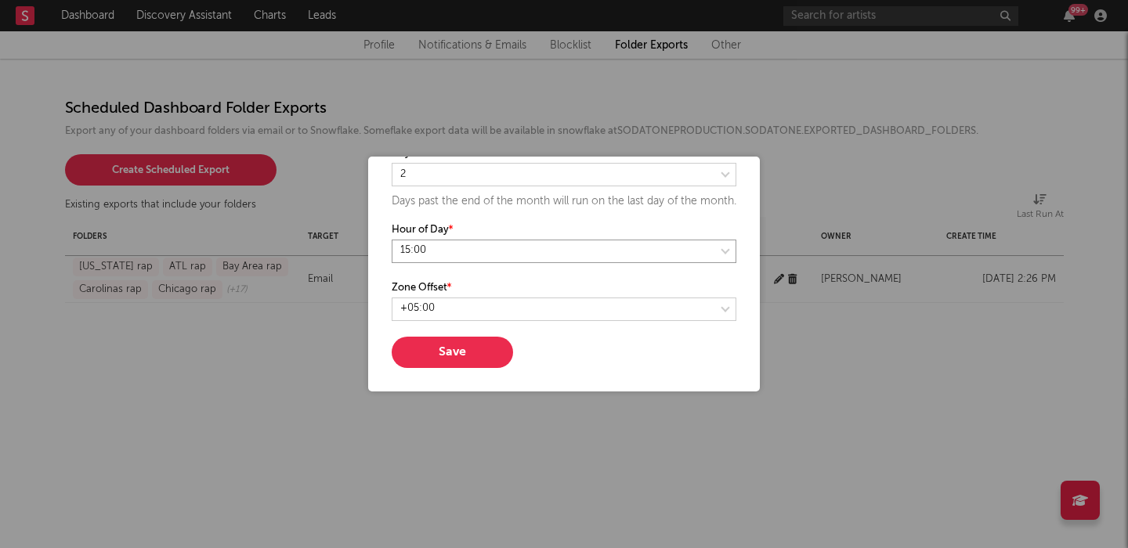
click at [500, 248] on select at bounding box center [564, 251] width 345 height 23
click at [452, 258] on select at bounding box center [564, 251] width 345 height 23
select select "15"
click at [461, 306] on select at bounding box center [564, 309] width 345 height 23
select select "240"
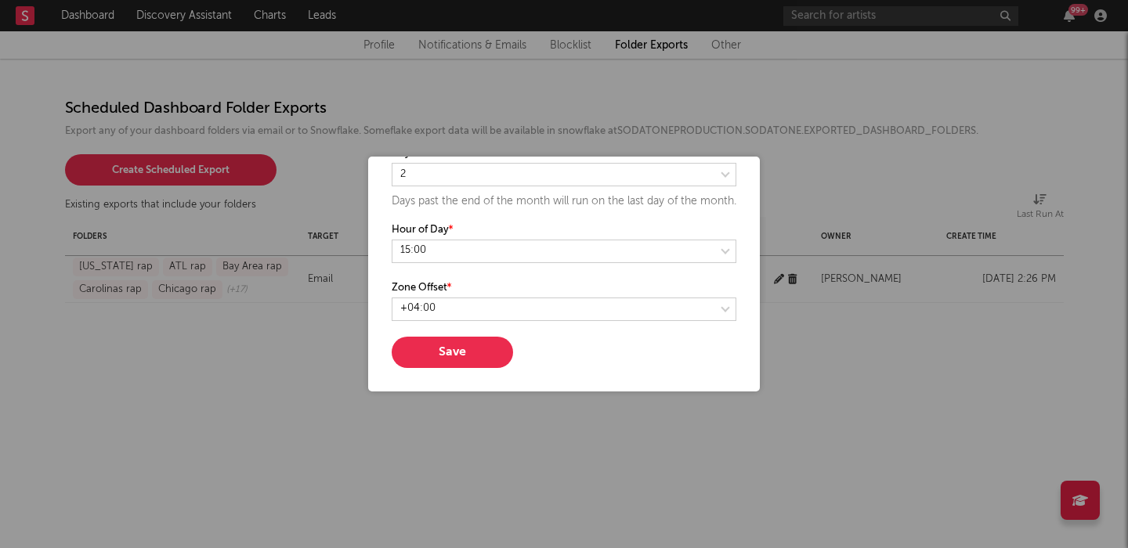
click at [447, 348] on button "Save" at bounding box center [452, 352] width 121 height 31
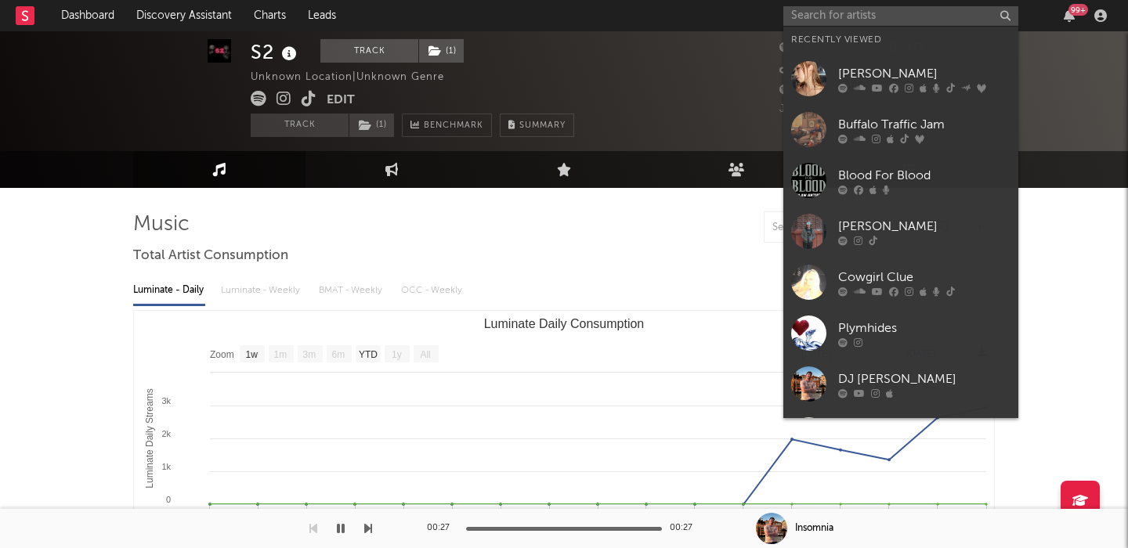
select select "1w"
click at [810, 20] on input "text" at bounding box center [900, 16] width 235 height 20
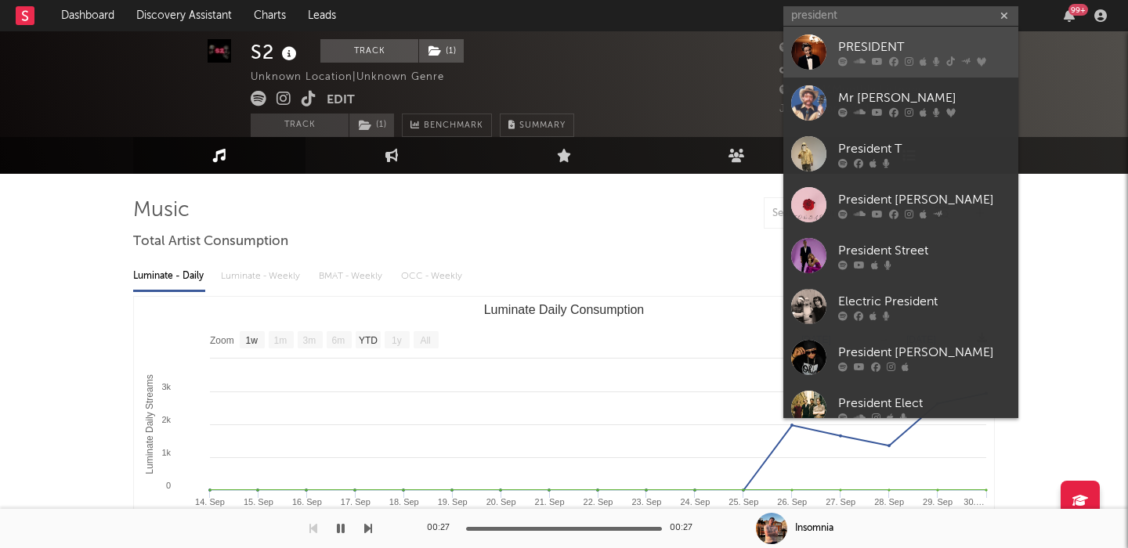
type input "president"
click at [854, 42] on div "PRESIDENT" at bounding box center [924, 47] width 172 height 19
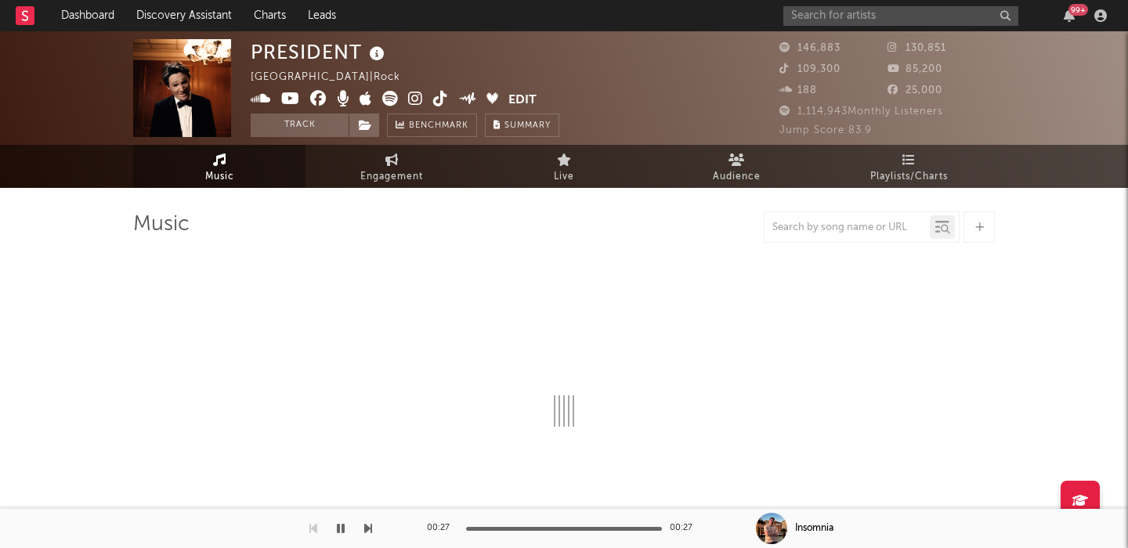
select select "1w"
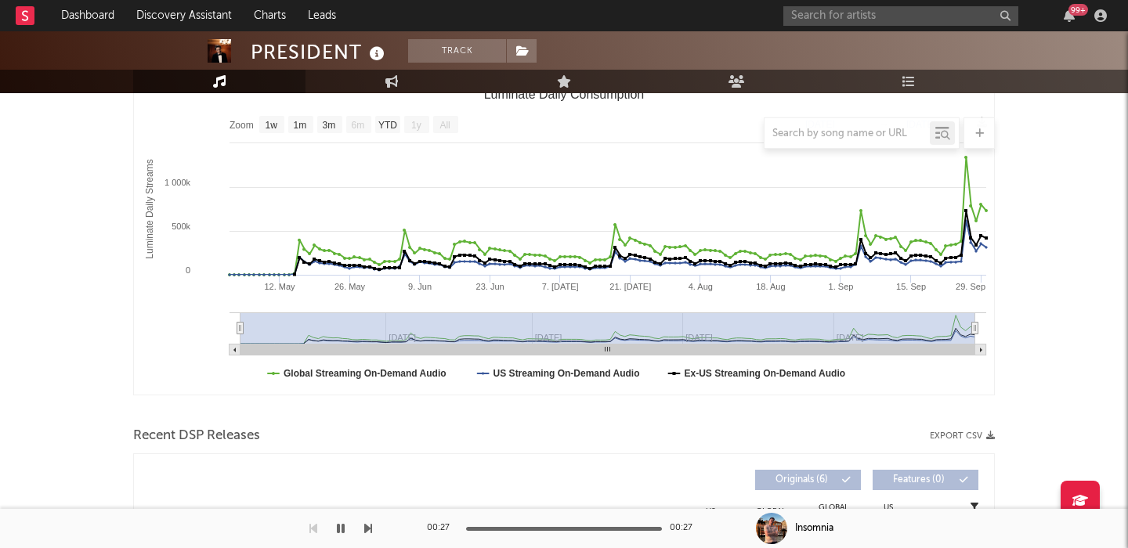
scroll to position [200, 0]
